Goal: Register for event/course

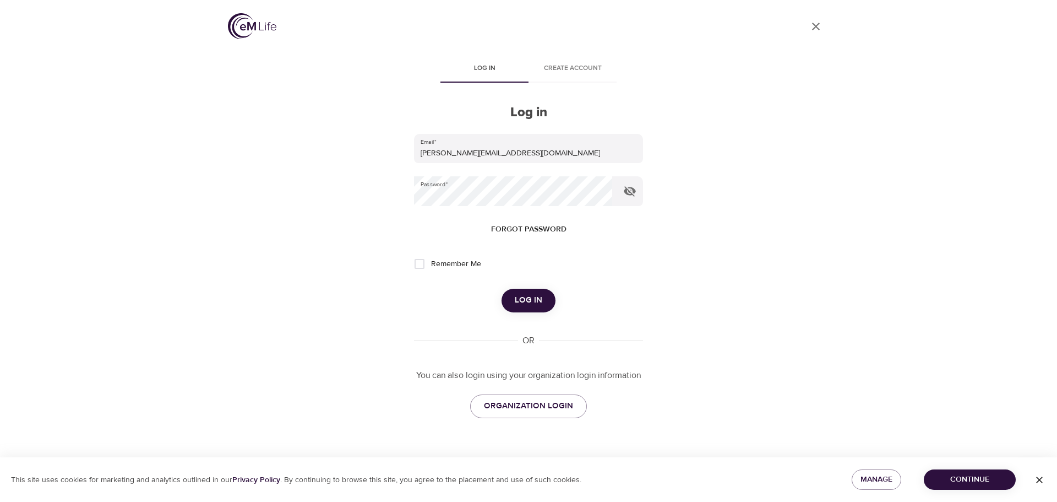
click at [534, 300] on span "Log in" at bounding box center [529, 300] width 28 height 14
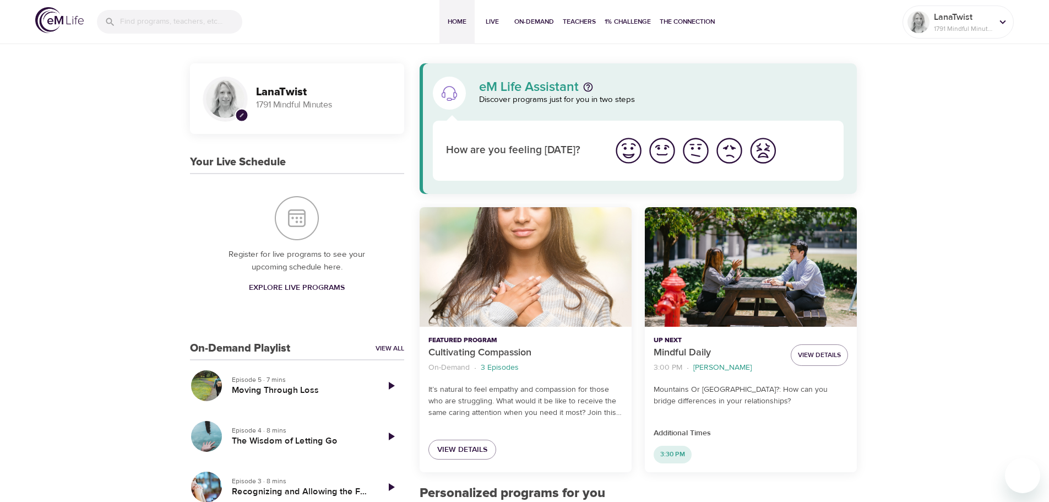
click at [313, 285] on span "Explore Live Programs" at bounding box center [297, 288] width 96 height 14
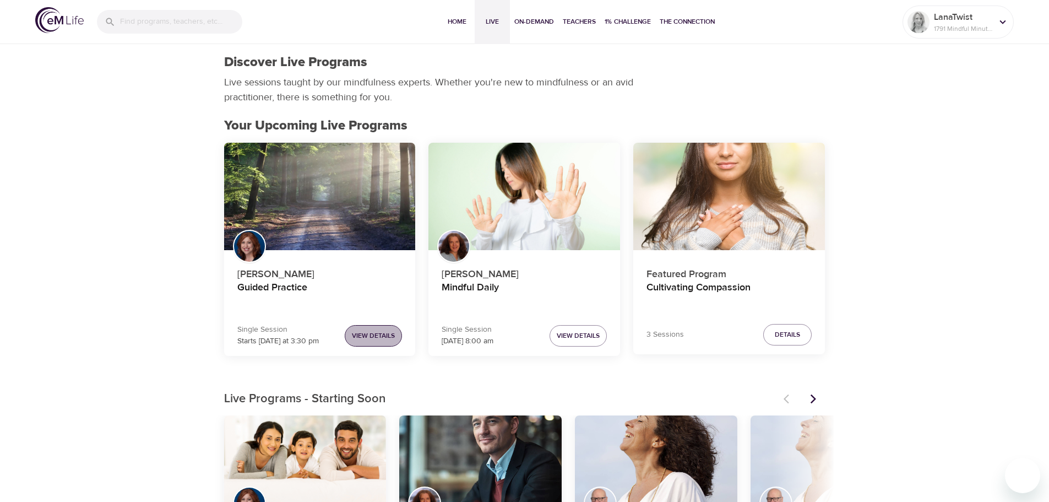
click at [372, 334] on span "View Details" at bounding box center [373, 336] width 43 height 12
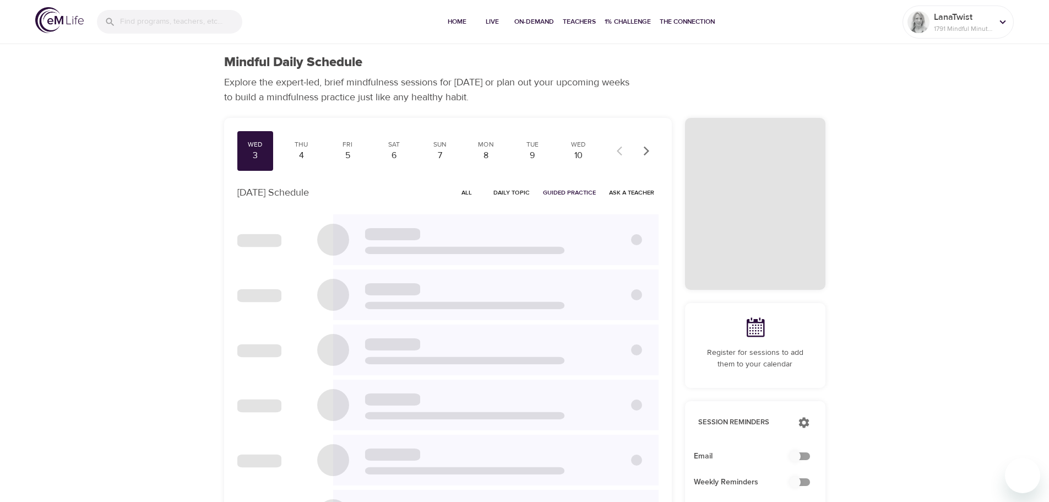
checkbox input "true"
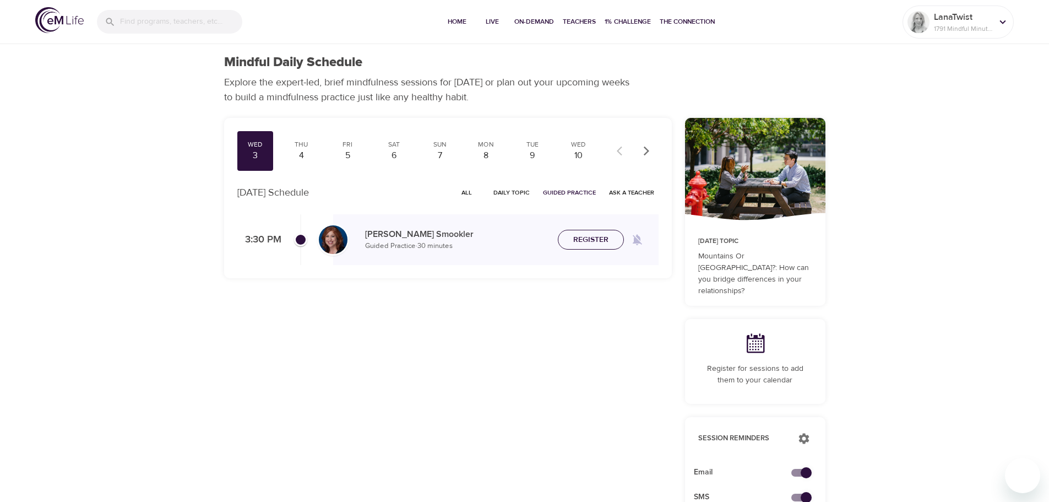
click at [593, 238] on span "Register" at bounding box center [590, 240] width 35 height 14
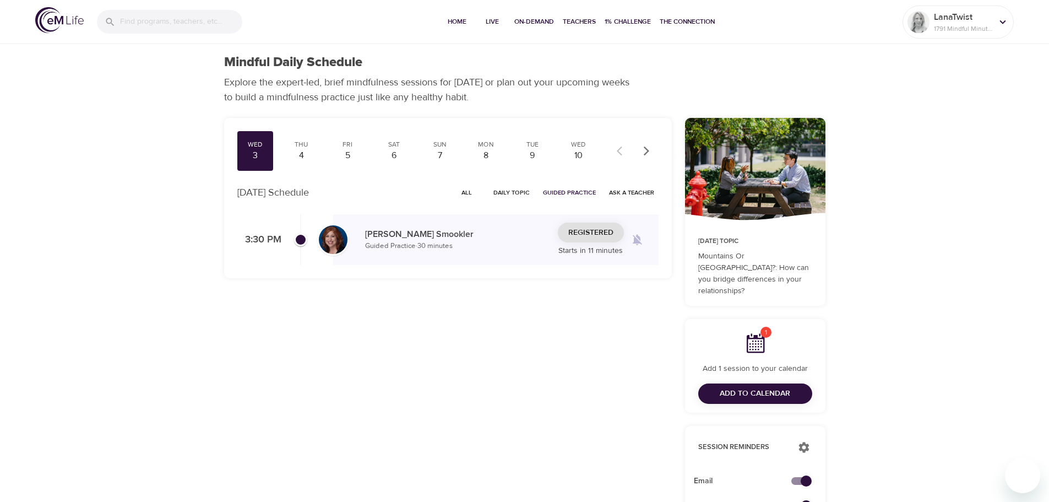
click at [775, 387] on span "Add to Calendar" at bounding box center [755, 394] width 70 height 14
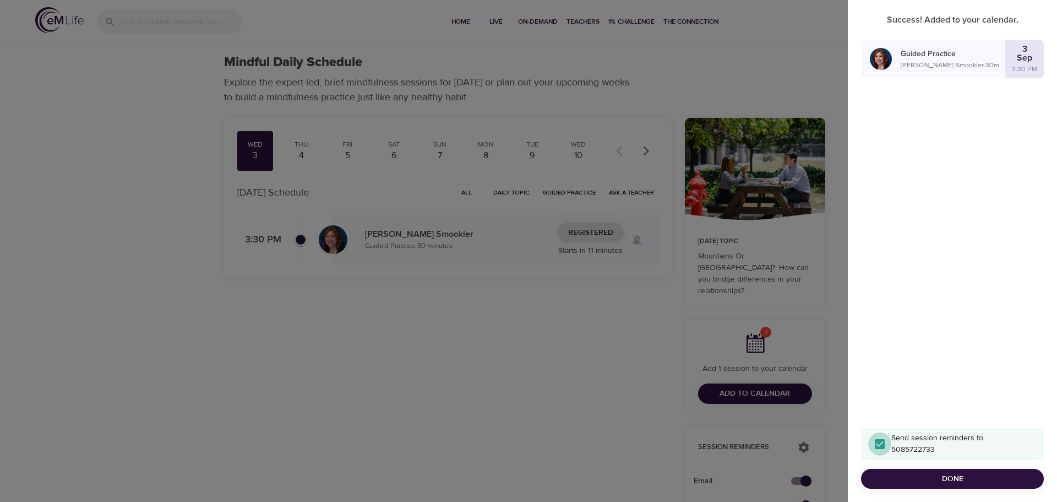
click at [879, 443] on input "Send session reminders to 5085722733" at bounding box center [879, 443] width 23 height 23
checkbox input "true"
checkbox input "false"
click at [900, 474] on span "Done" at bounding box center [952, 479] width 165 height 14
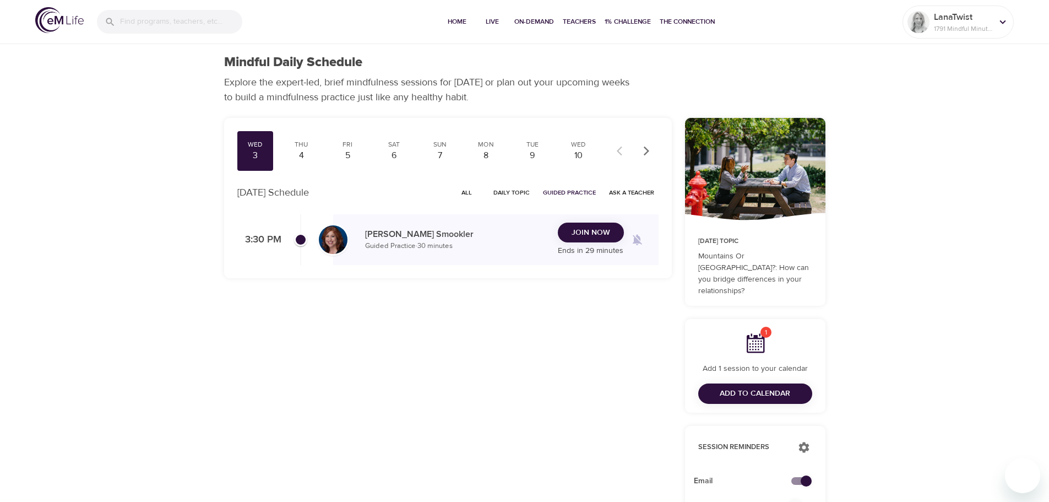
click at [594, 226] on span "Join Now" at bounding box center [591, 233] width 39 height 14
